Goal: Information Seeking & Learning: Learn about a topic

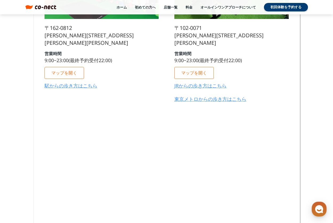
scroll to position [2880, 0]
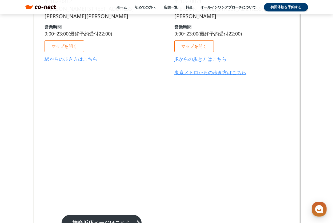
click at [52, 57] on link "駅からの歩き方はこちら" at bounding box center [71, 59] width 53 height 5
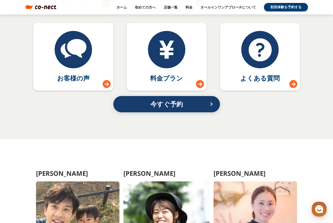
scroll to position [2424, 0]
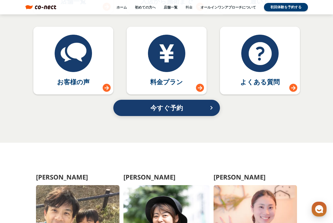
click at [186, 6] on link "料金" at bounding box center [189, 7] width 7 height 5
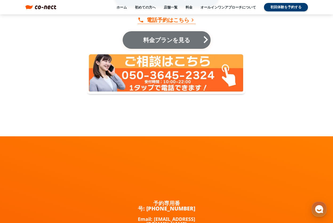
scroll to position [1056, 0]
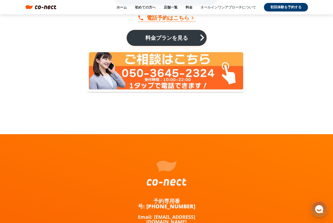
click at [203, 6] on link "オールインワンアプローチについて" at bounding box center [228, 7] width 55 height 5
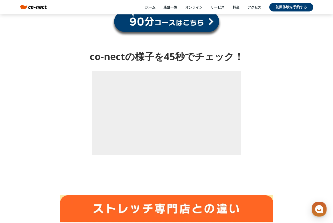
scroll to position [693, 0]
